Goal: Task Accomplishment & Management: Complete application form

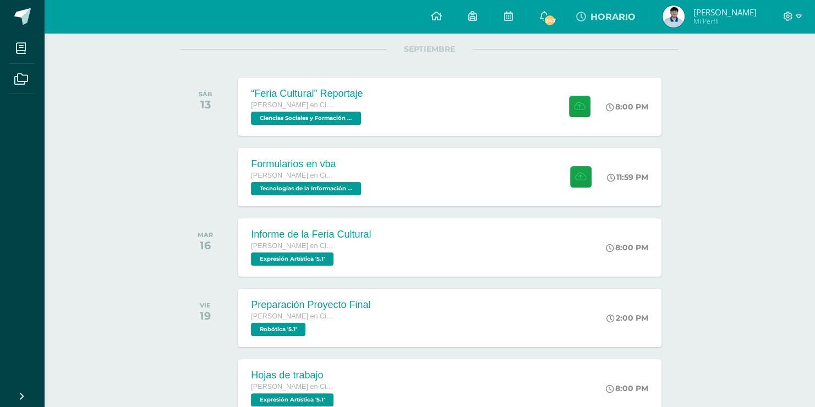
scroll to position [145, 0]
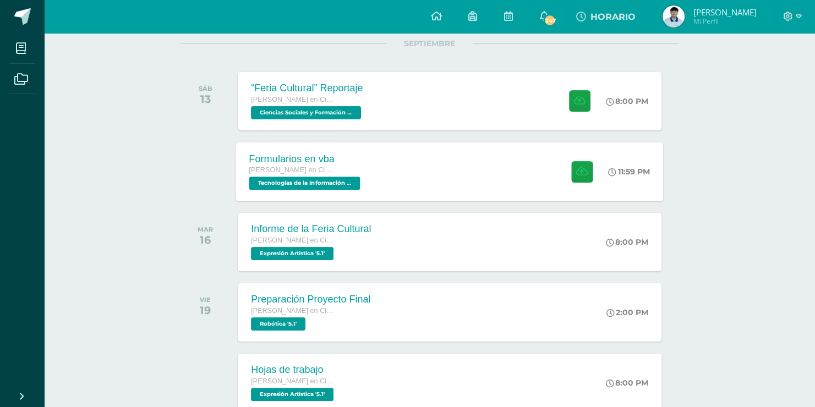
click at [504, 165] on div "Formularios en vba [PERSON_NAME] en Ciencias y Letras Tecnologías de la Informa…" at bounding box center [449, 171] width 427 height 59
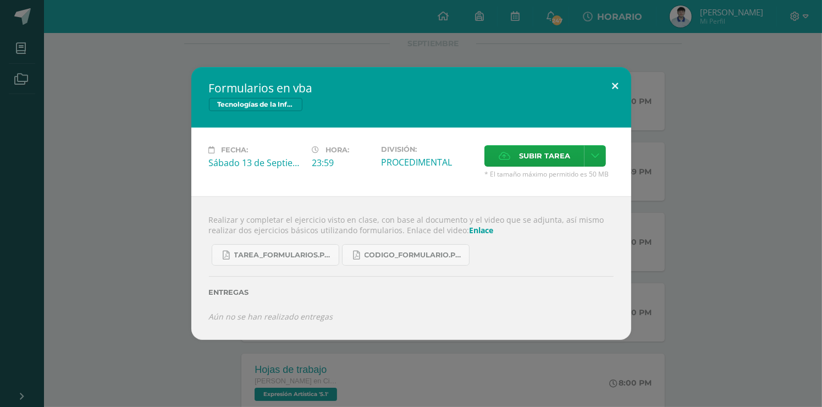
click at [611, 83] on button at bounding box center [615, 85] width 31 height 37
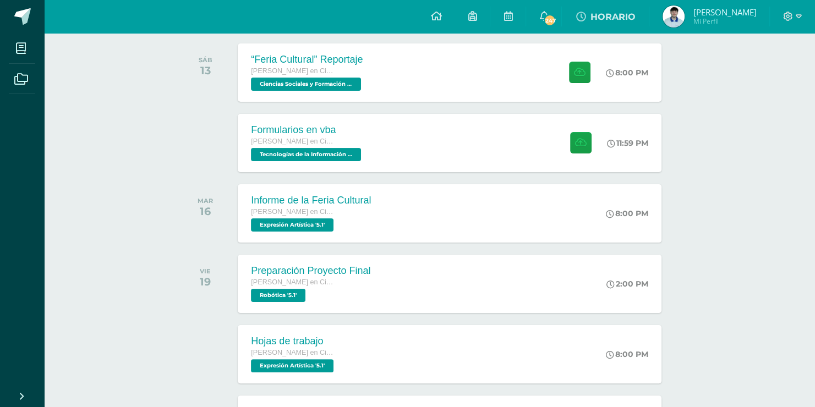
scroll to position [175, 0]
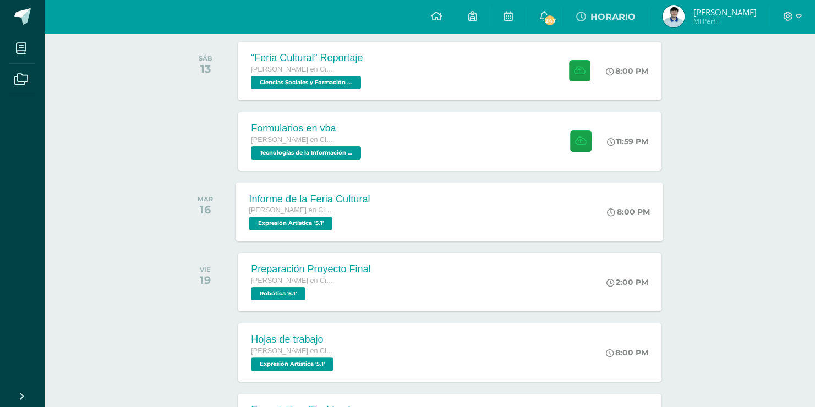
click at [554, 222] on div "Informe de la Feria Cultural [PERSON_NAME] en Ciencias y Letras Expresión Artís…" at bounding box center [449, 211] width 427 height 59
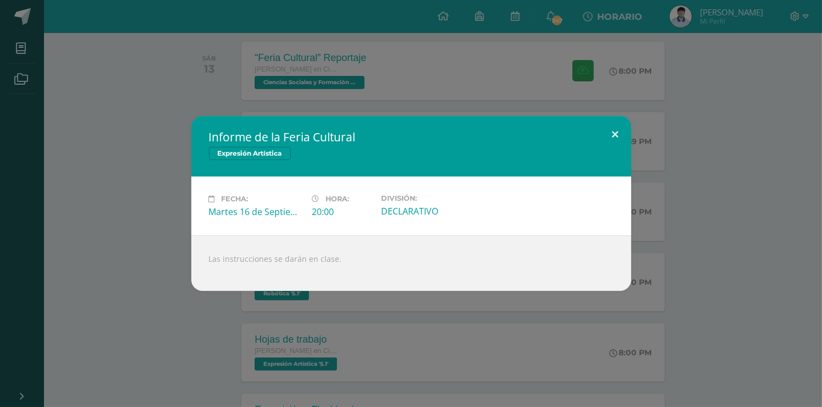
click at [605, 127] on button at bounding box center [615, 134] width 31 height 37
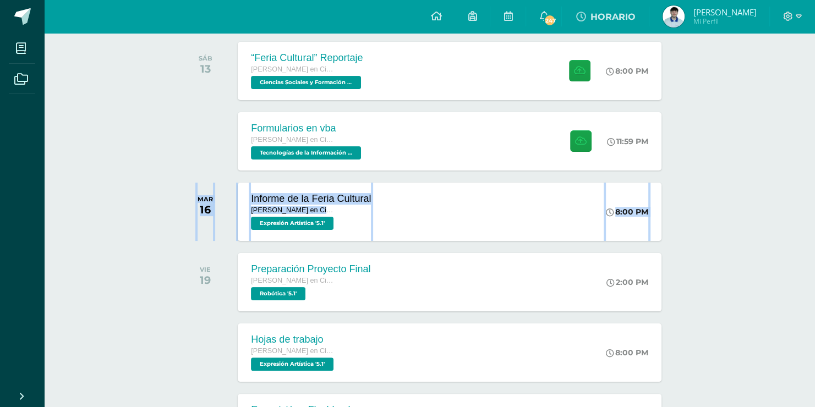
drag, startPoint x: 811, startPoint y: 163, endPoint x: 822, endPoint y: 176, distance: 16.8
click at [815, 176] on html "Mis cursos Archivos Cerrar panel Biología [PERSON_NAME] en Ciencias y Letras "5…" at bounding box center [407, 403] width 815 height 1157
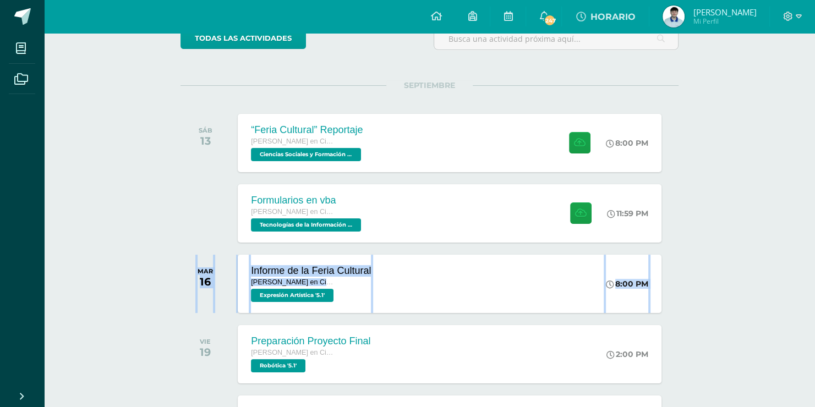
scroll to position [103, 0]
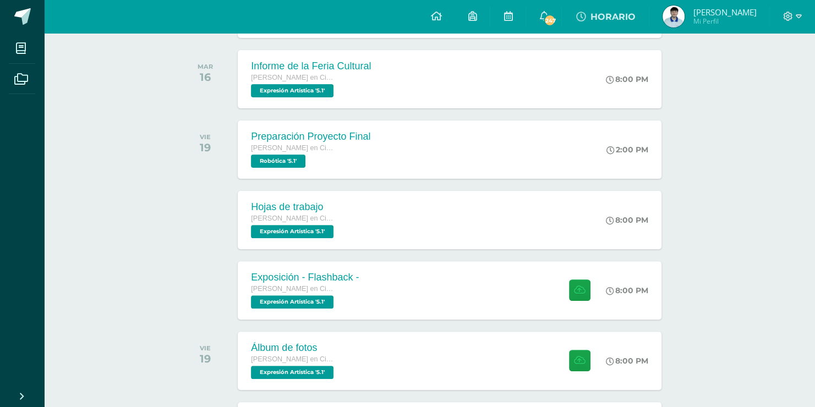
scroll to position [310, 0]
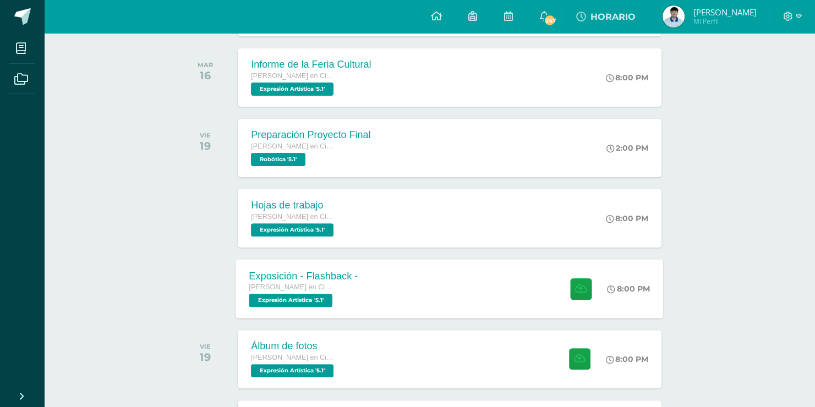
click at [516, 282] on div "Exposición - Flashback - [PERSON_NAME] en Ciencias y Letras Expresión Artística…" at bounding box center [449, 288] width 427 height 59
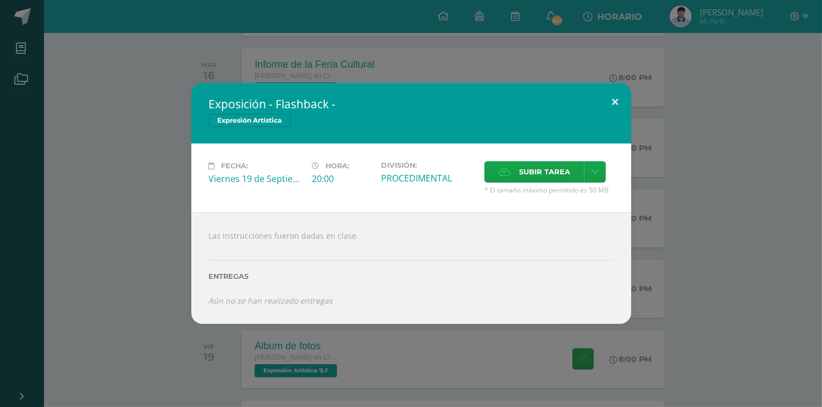
click at [608, 113] on button at bounding box center [615, 101] width 31 height 37
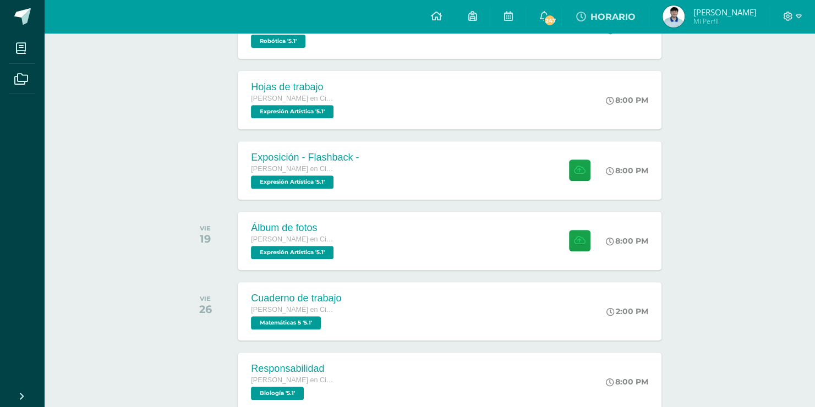
scroll to position [438, 0]
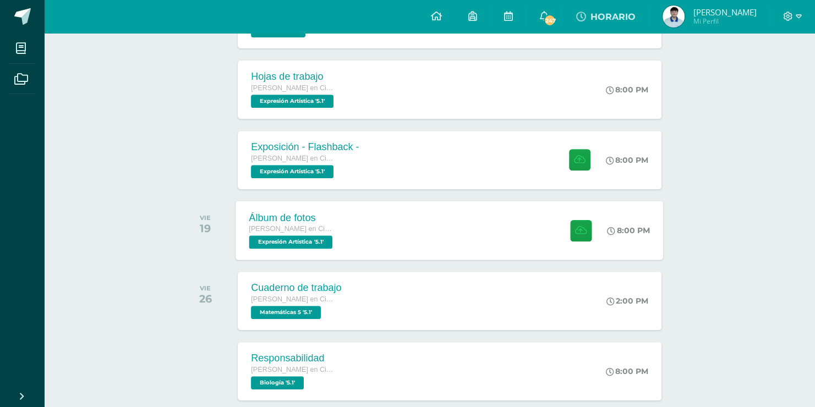
click at [514, 220] on div "Álbum de fotos [PERSON_NAME] en Ciencias y Letras Expresión Artística '5.1' 8:0…" at bounding box center [449, 230] width 427 height 59
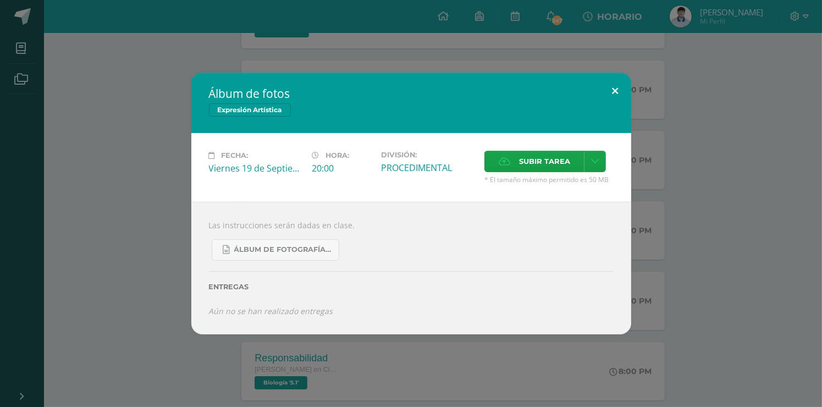
click at [613, 85] on button at bounding box center [615, 91] width 31 height 37
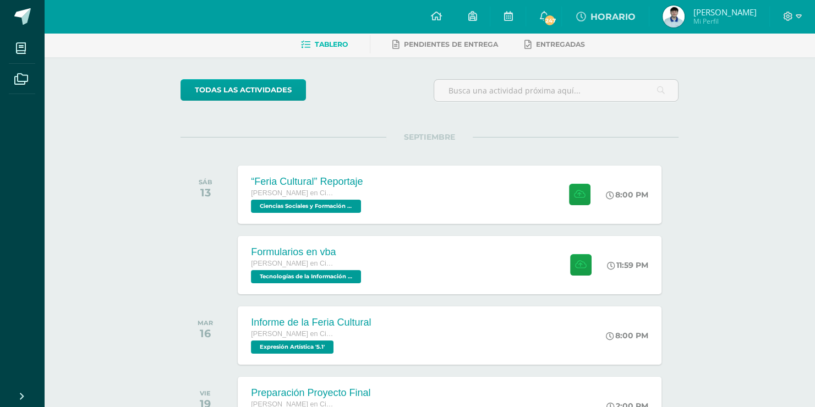
scroll to position [51, 0]
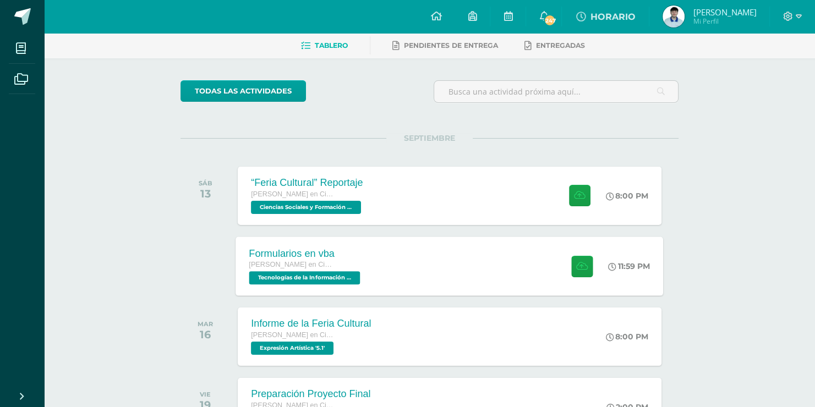
click at [413, 275] on div "Formularios en vba [PERSON_NAME] en Ciencias y Letras Tecnologías de la Informa…" at bounding box center [449, 266] width 427 height 59
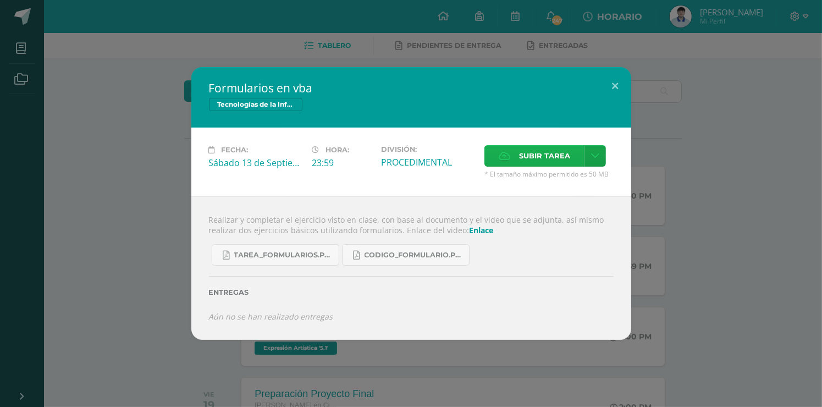
click at [493, 156] on label "Subir tarea" at bounding box center [535, 155] width 100 height 21
click at [0, 0] on input "Subir tarea" at bounding box center [0, 0] width 0 height 0
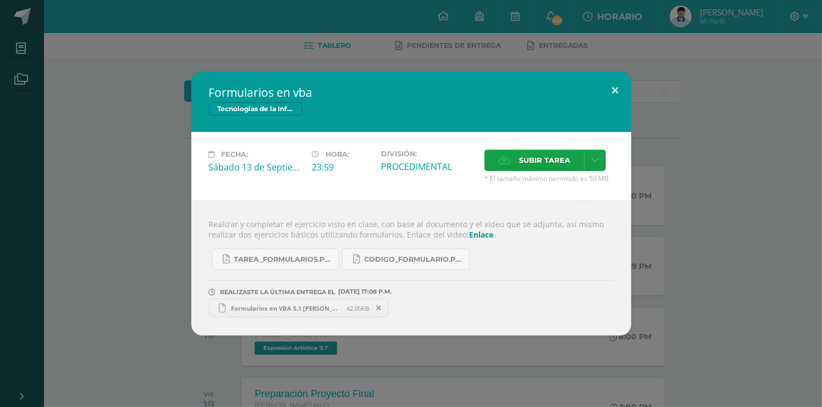
click at [611, 83] on button at bounding box center [615, 90] width 31 height 37
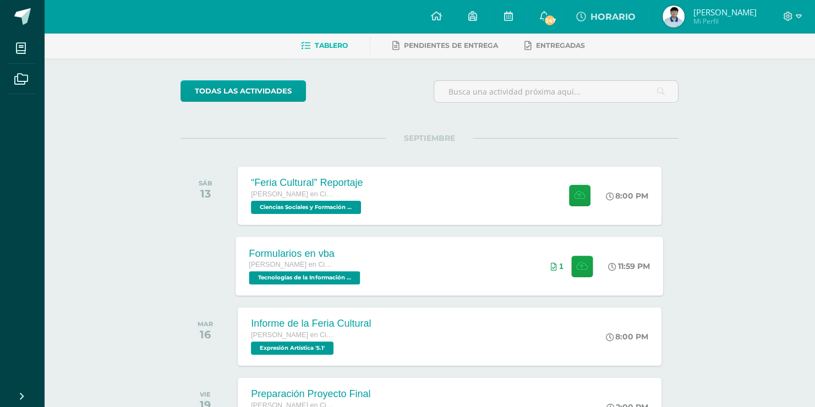
click at [438, 267] on div "Formularios en vba [PERSON_NAME] en Ciencias y Letras Tecnologías de la Informa…" at bounding box center [449, 266] width 427 height 59
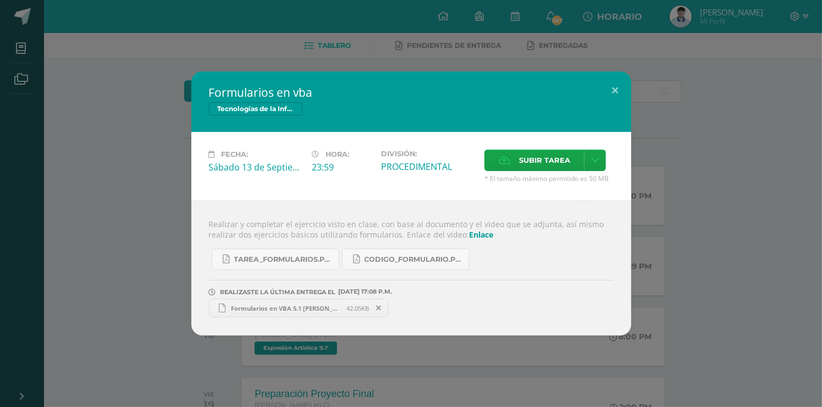
click at [266, 315] on link "Formularios en VBA 5.1 [PERSON_NAME],[PERSON_NAME],[PERSON_NAME].xlsm 42.05KB" at bounding box center [299, 308] width 180 height 19
click at [611, 87] on button at bounding box center [615, 90] width 31 height 37
